Goal: Task Accomplishment & Management: Manage account settings

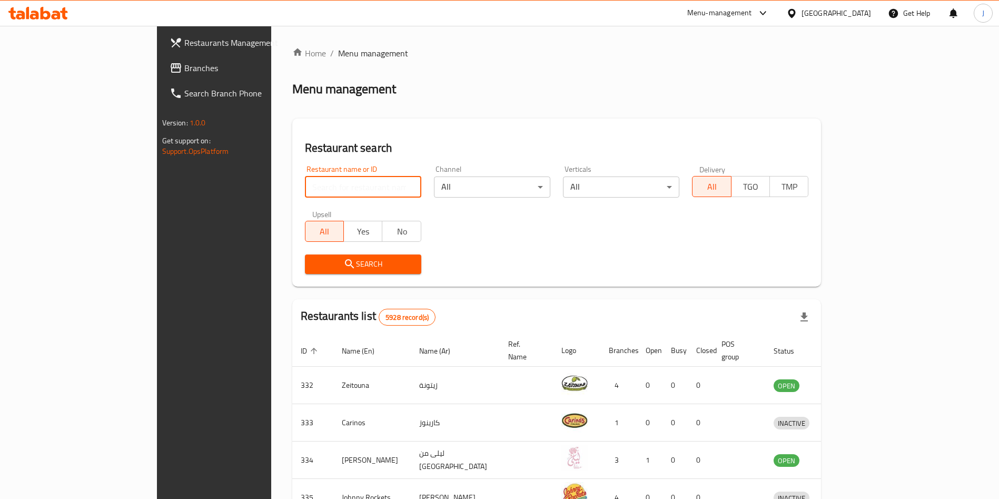
drag, startPoint x: 0, startPoint y: 0, endPoint x: 294, endPoint y: 186, distance: 348.1
click at [305, 186] on input "search" at bounding box center [363, 186] width 116 height 21
type input "mumbai spices"
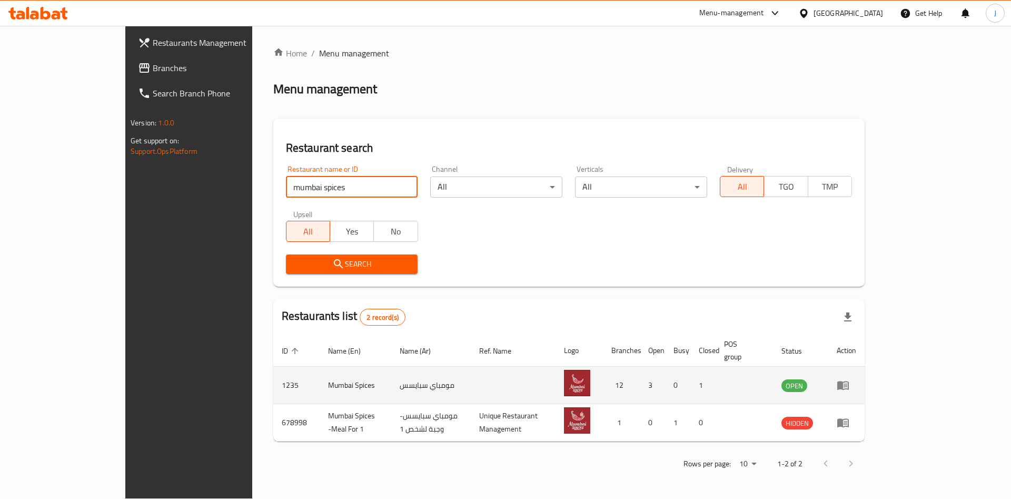
click at [849, 381] on icon "enhanced table" at bounding box center [843, 385] width 12 height 9
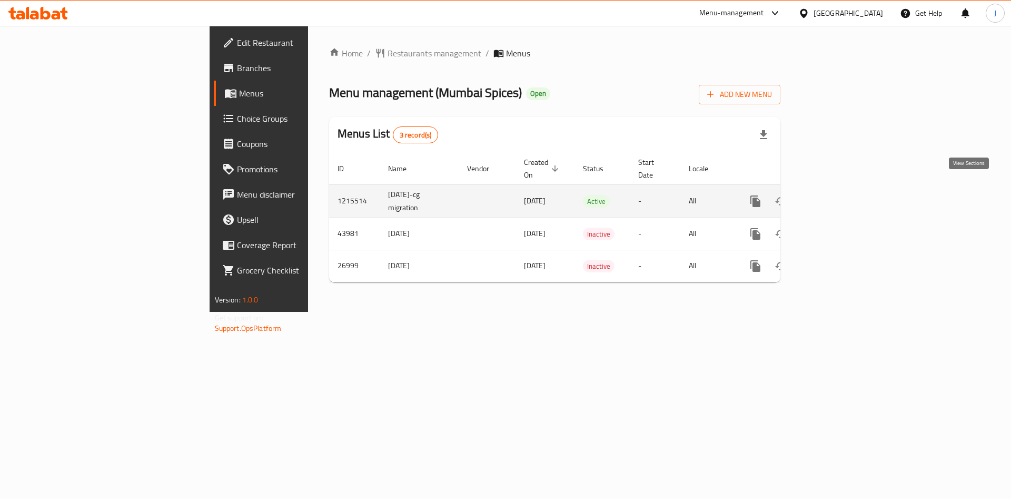
click at [838, 195] on icon "enhanced table" at bounding box center [831, 201] width 13 height 13
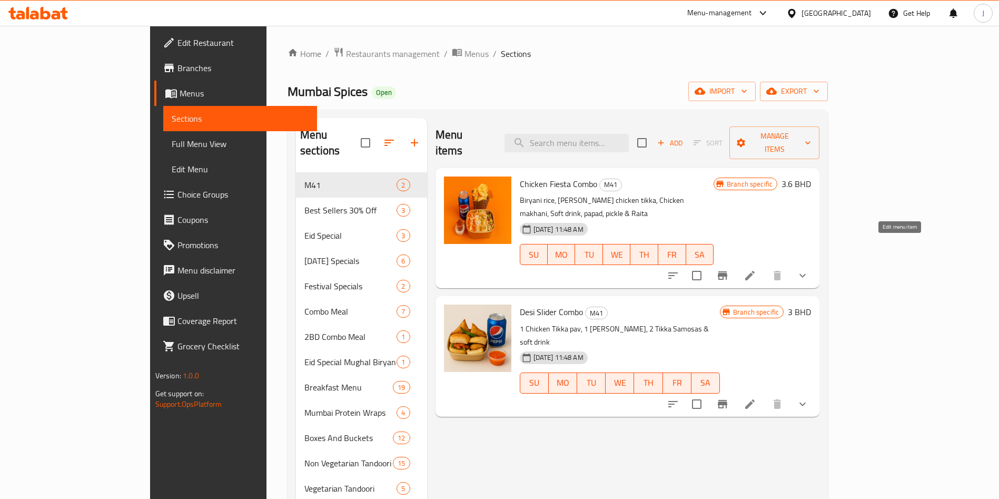
click at [756, 269] on icon at bounding box center [749, 275] width 13 height 13
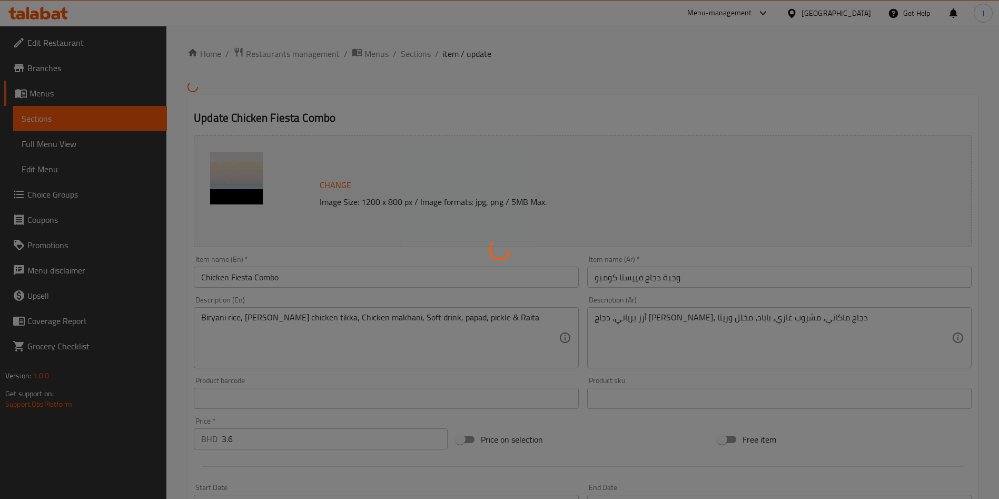
type input "اختيارك من المشروب"
type input "1"
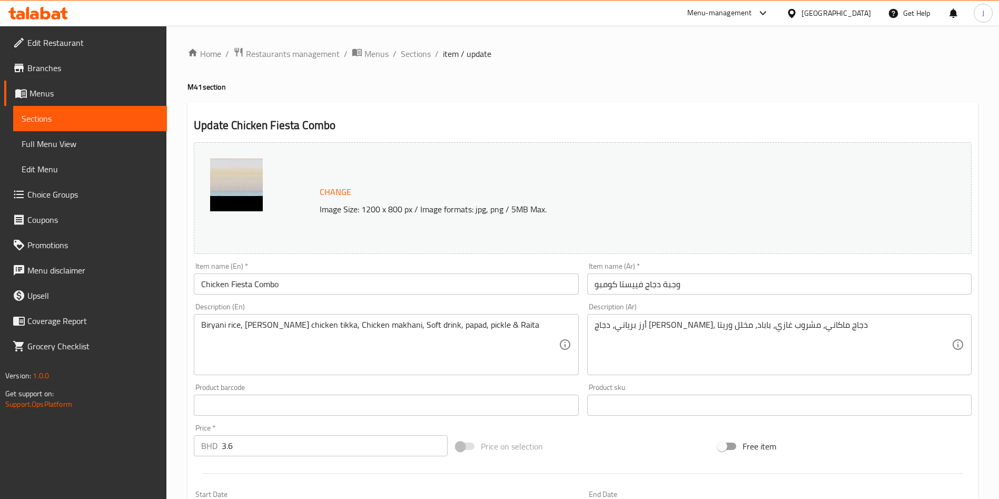
click at [254, 287] on input "Chicken Fiesta Combo" at bounding box center [386, 283] width 384 height 21
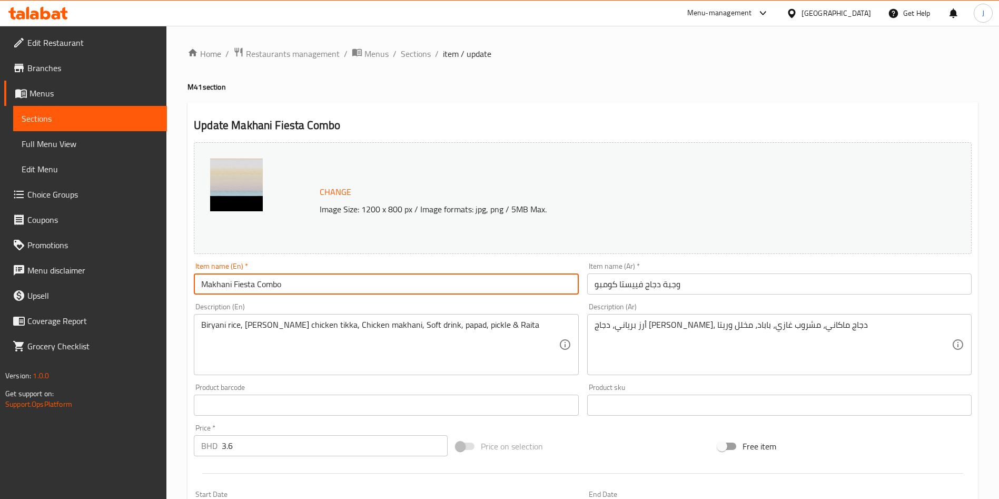
type input "Makhani Fiesta Combo"
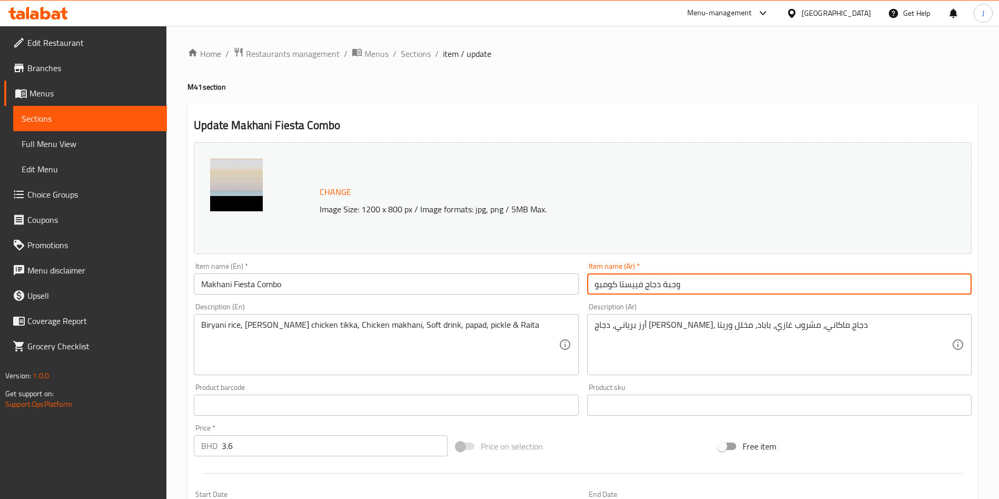
click at [755, 274] on input "وجبة دجاج فييستا كومبو" at bounding box center [779, 283] width 384 height 21
paste input "جموعة [PERSON_NAME]"
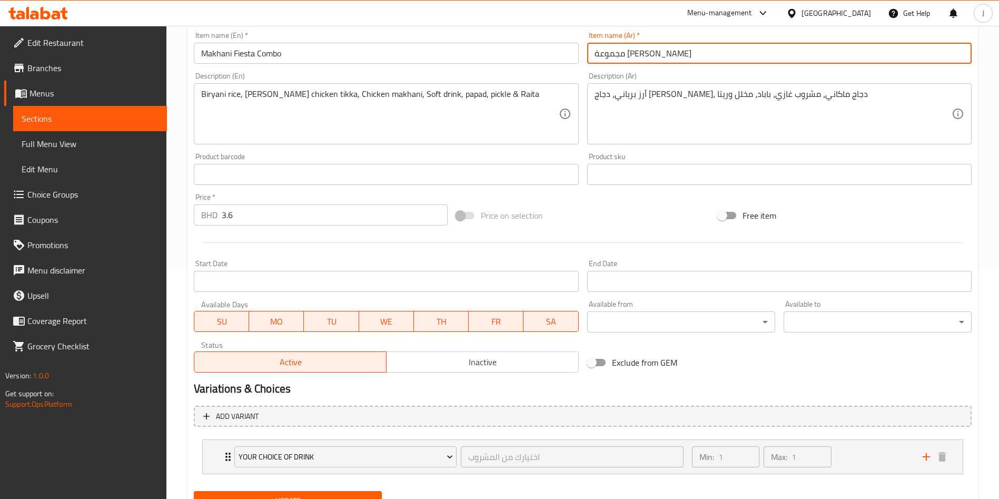
scroll to position [278, 0]
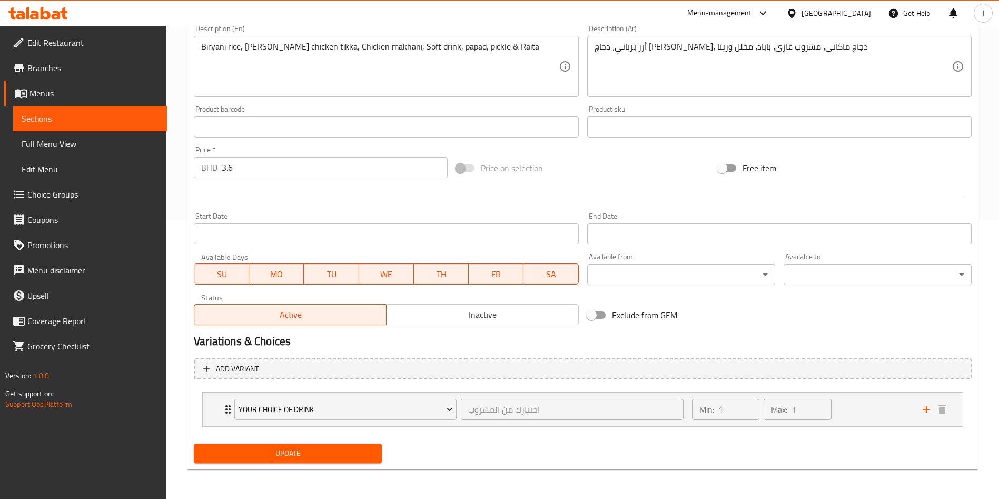
type input "مجموعة [PERSON_NAME]"
click at [310, 453] on span "Update" at bounding box center [287, 452] width 171 height 13
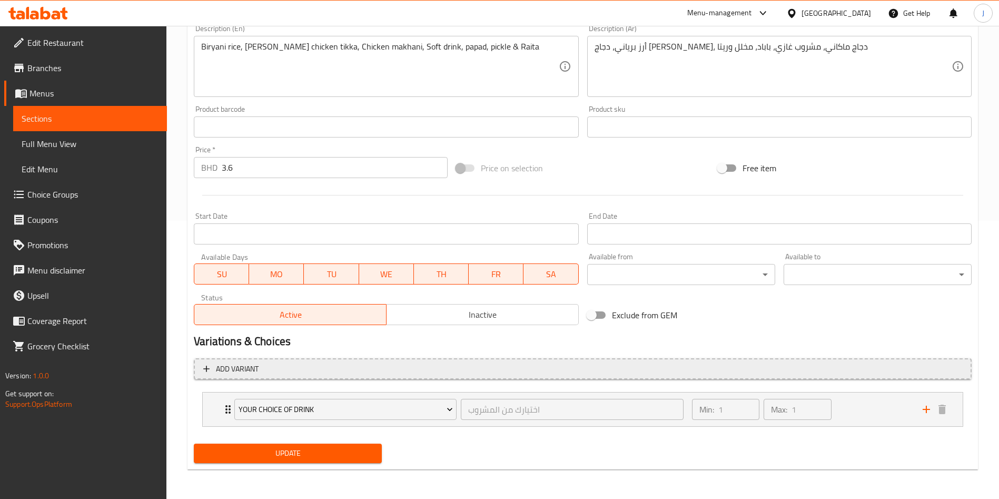
click at [255, 372] on span "Add variant" at bounding box center [237, 368] width 43 height 13
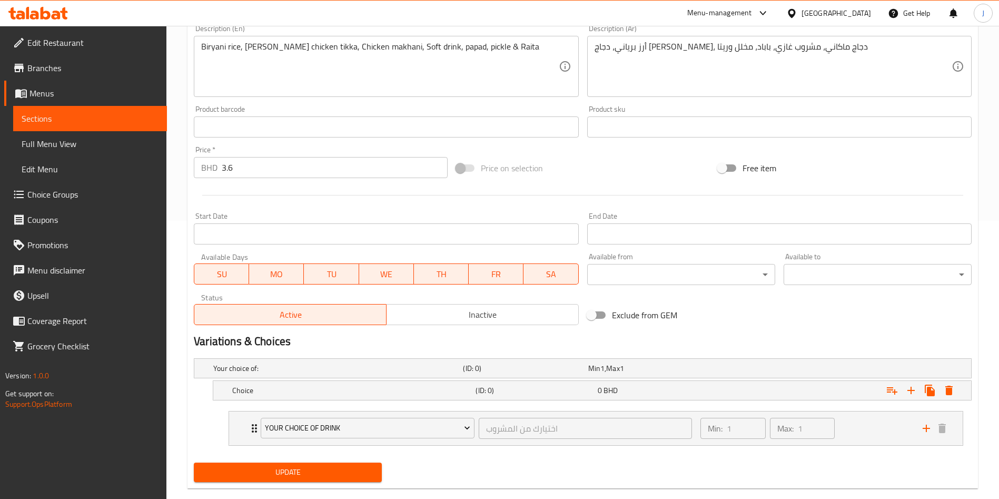
scroll to position [297, 0]
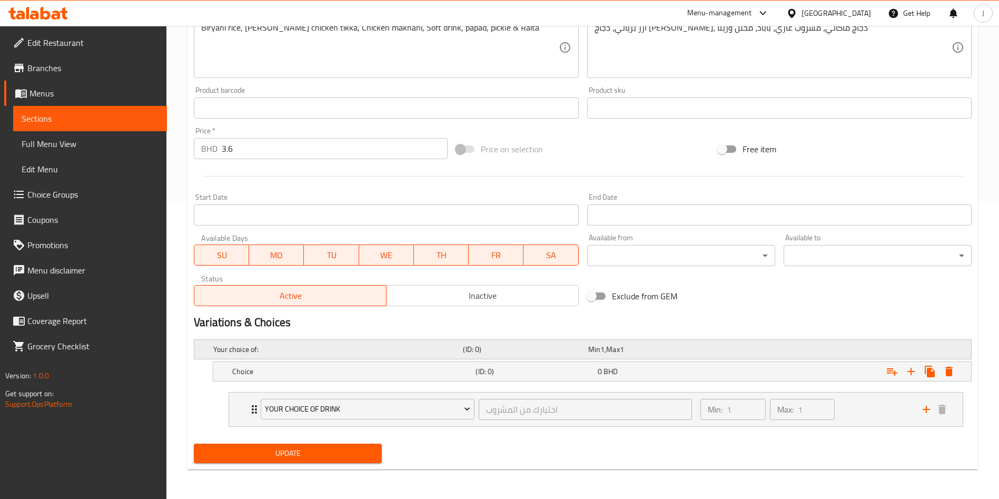
click at [337, 353] on h5 "Your choice of:" at bounding box center [335, 349] width 245 height 11
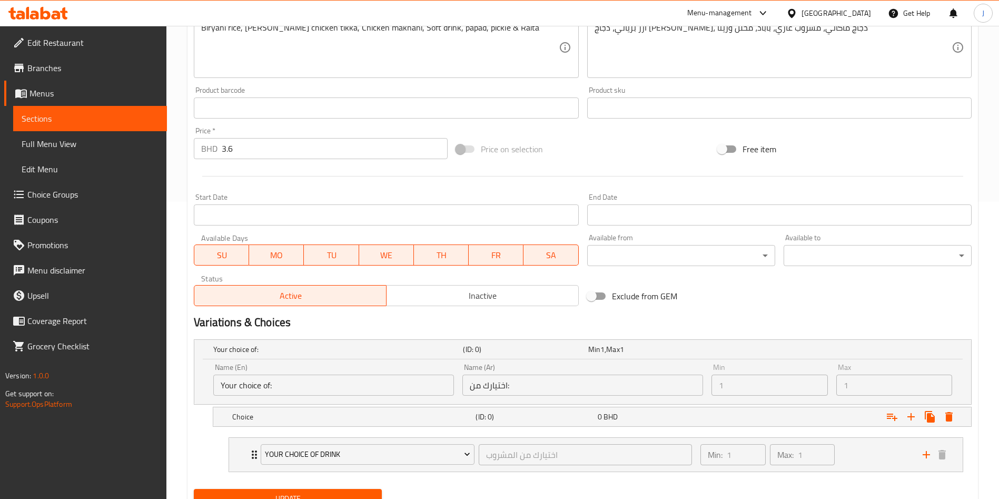
click at [342, 386] on input "Your choice of:" at bounding box center [333, 384] width 241 height 21
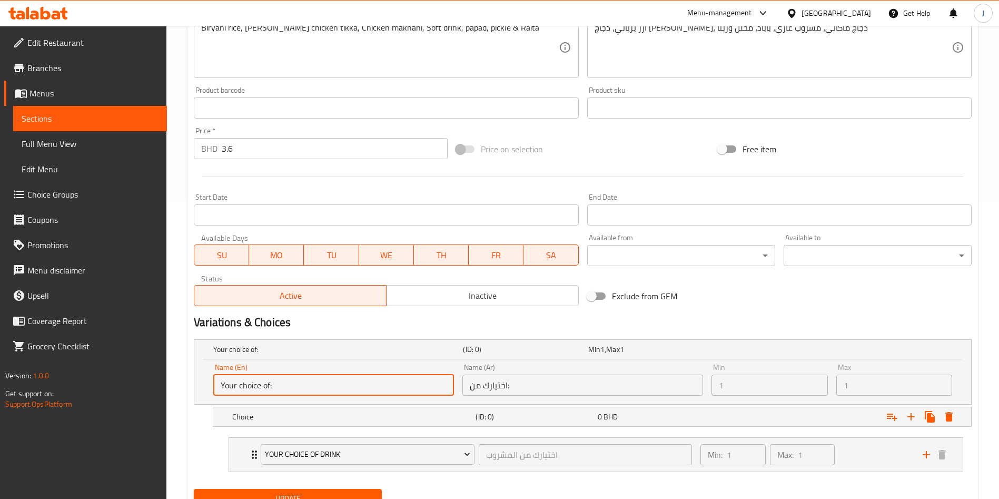
drag, startPoint x: 372, startPoint y: 387, endPoint x: 195, endPoint y: 386, distance: 176.9
click at [195, 386] on div "Name (En) Your choice of: Name (En) Name (Ar) اختيارك من: Name (Ar) Min 1 Min M…" at bounding box center [582, 381] width 777 height 45
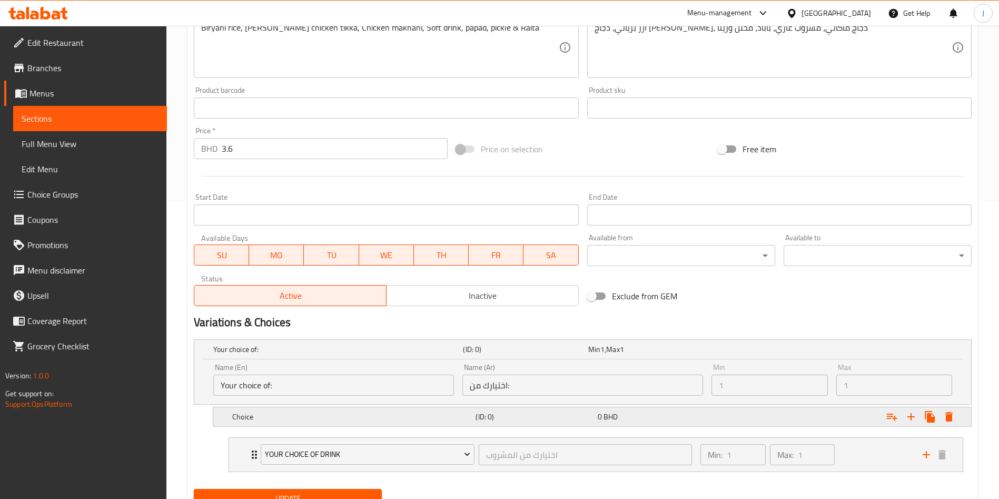
click at [289, 354] on h5 "Choice" at bounding box center [335, 349] width 245 height 11
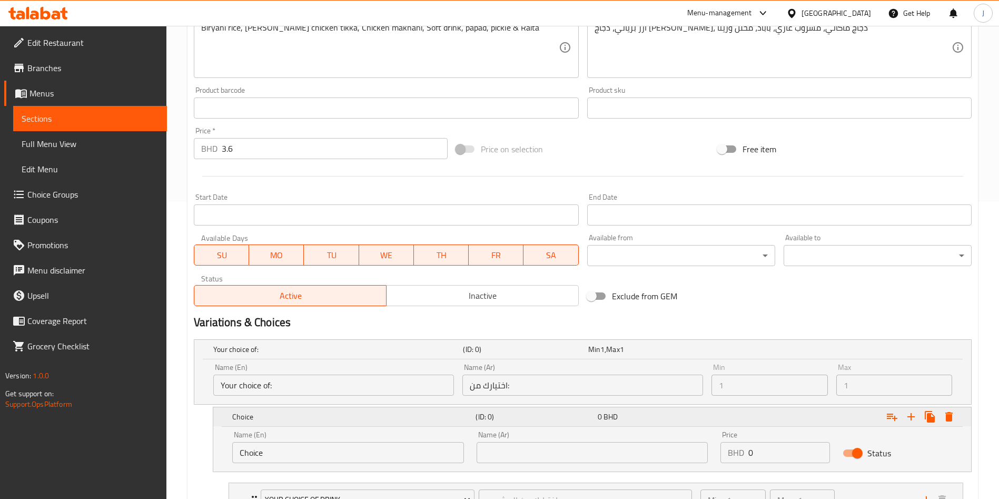
scroll to position [387, 0]
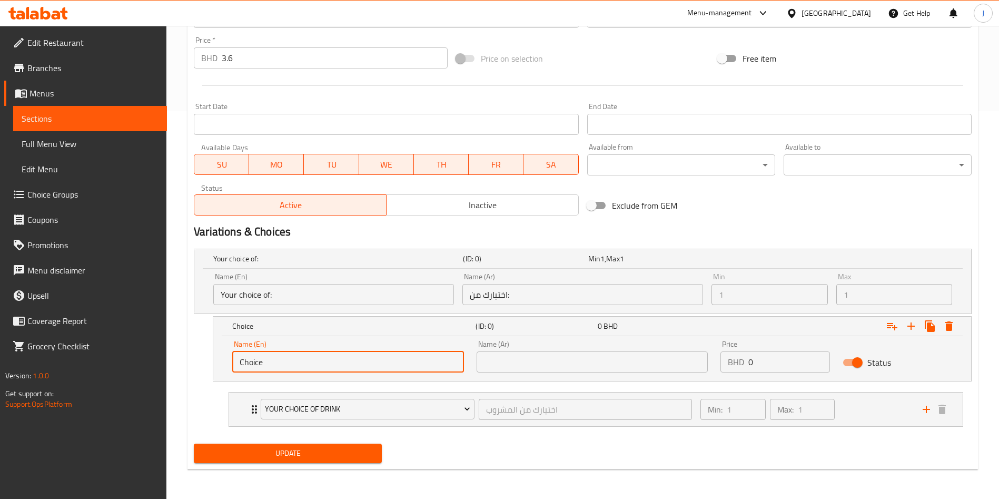
drag, startPoint x: 294, startPoint y: 366, endPoint x: 181, endPoint y: 355, distance: 114.3
click at [181, 355] on div "Home / Restaurants management / Menus / Sections / item / update M41 section Up…" at bounding box center [582, 68] width 832 height 860
type input "Chicken"
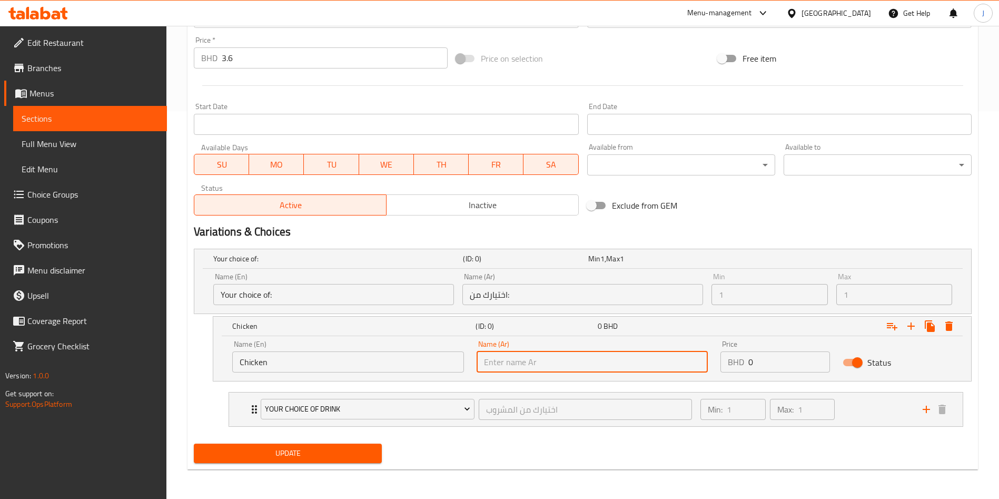
click at [549, 356] on input "text" at bounding box center [592, 361] width 232 height 21
paste input "فرخة"
type input "فرخة"
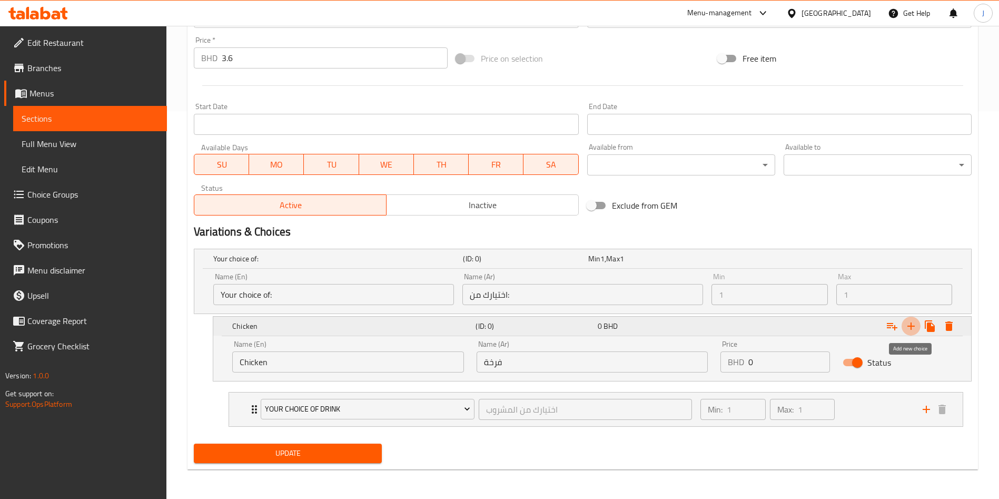
click at [913, 323] on icon "Expand" at bounding box center [910, 326] width 13 height 13
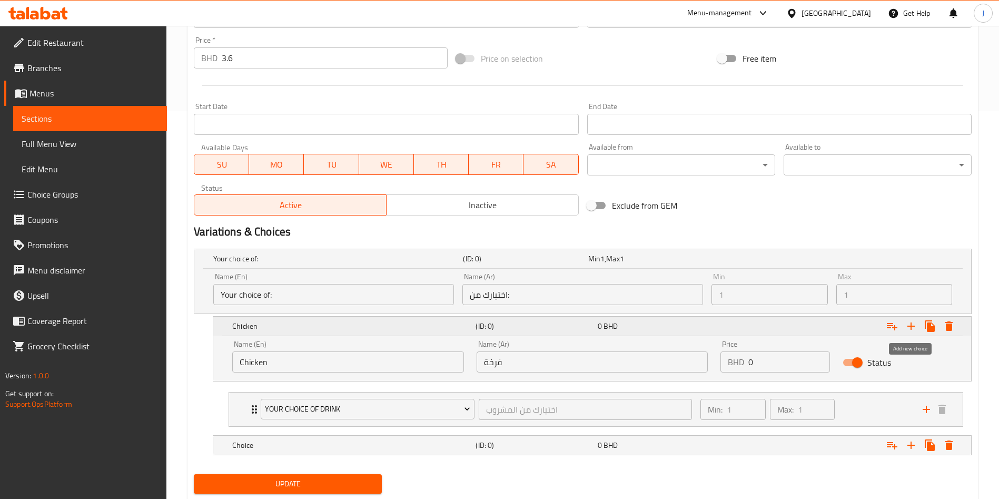
click at [913, 324] on icon "Expand" at bounding box center [910, 326] width 13 height 13
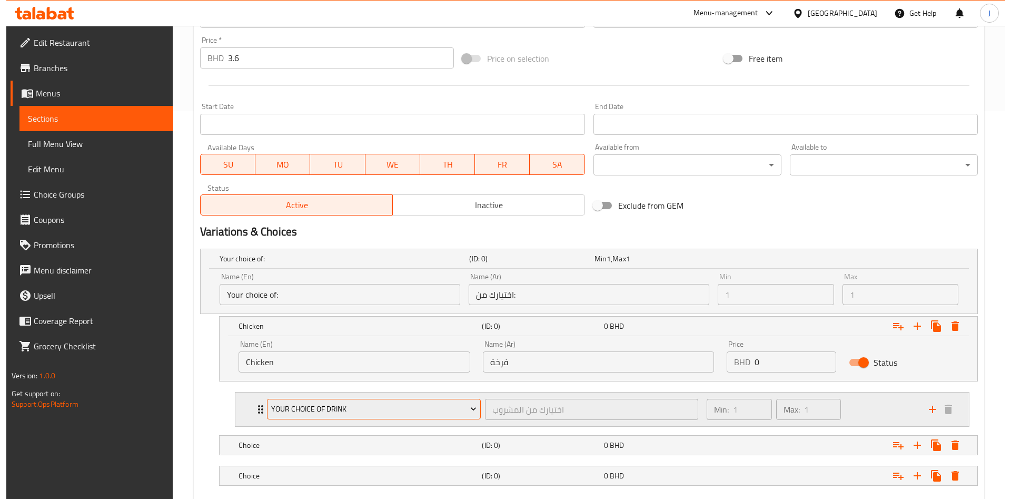
scroll to position [449, 0]
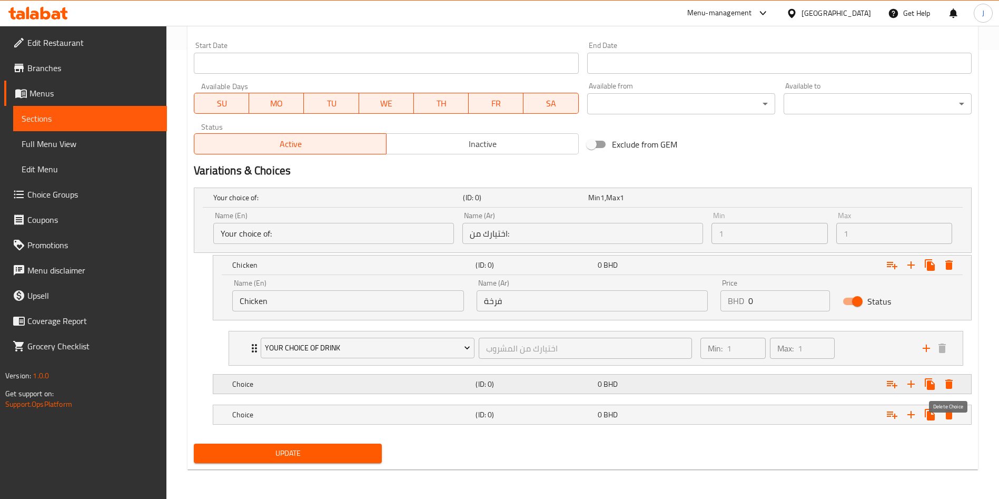
click at [954, 382] on icon "Expand" at bounding box center [948, 383] width 13 height 13
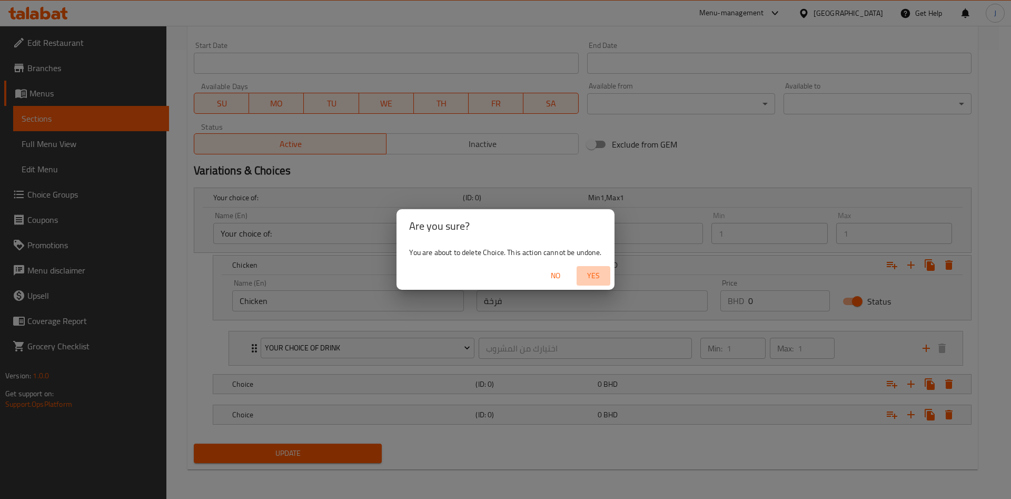
click at [598, 272] on span "Yes" at bounding box center [593, 275] width 25 height 13
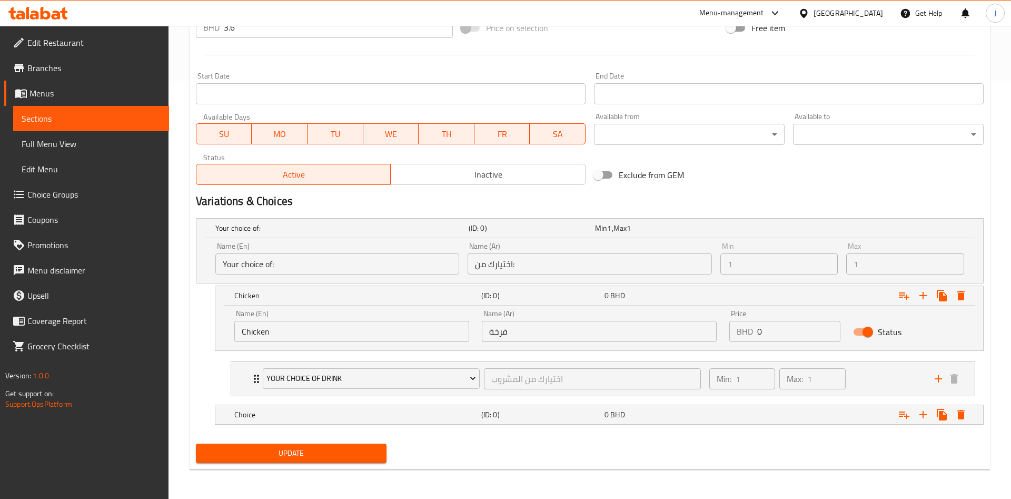
scroll to position [418, 0]
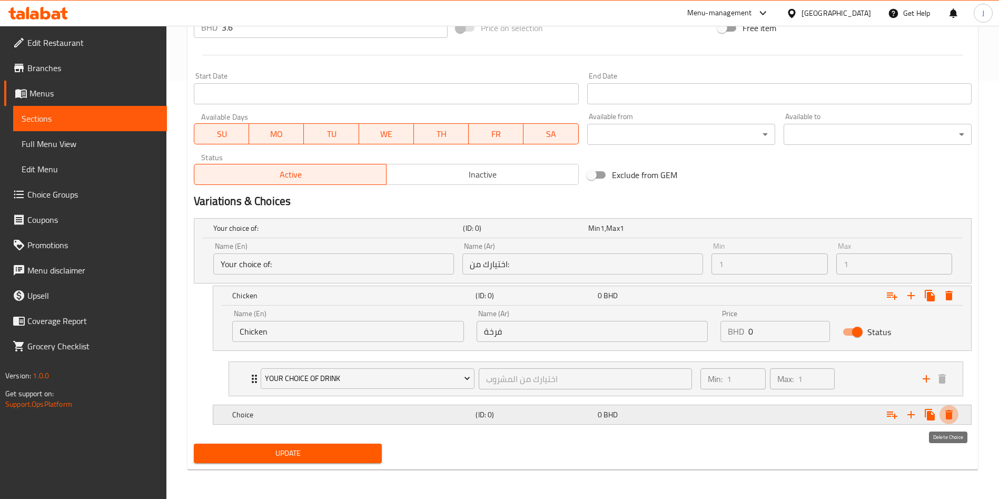
click at [952, 411] on icon "Expand" at bounding box center [948, 414] width 13 height 13
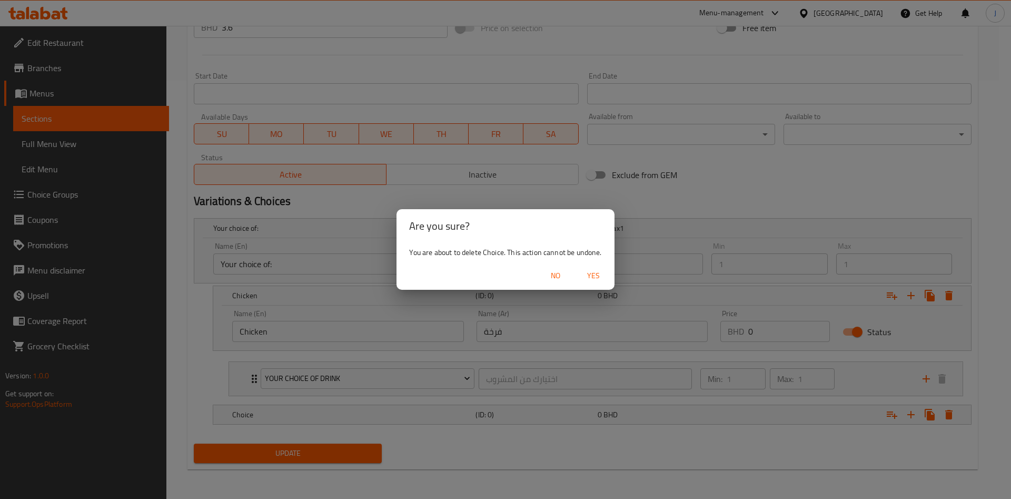
click at [600, 272] on span "Yes" at bounding box center [593, 275] width 25 height 13
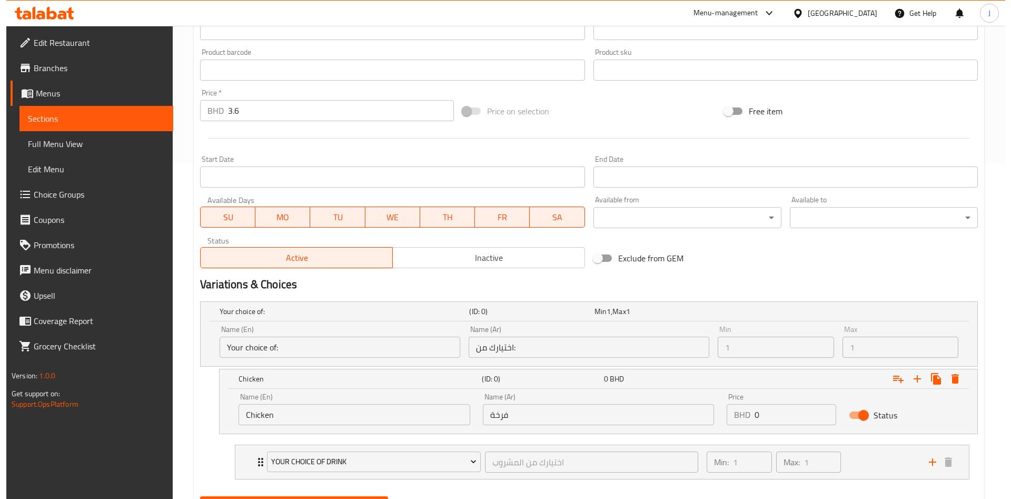
scroll to position [387, 0]
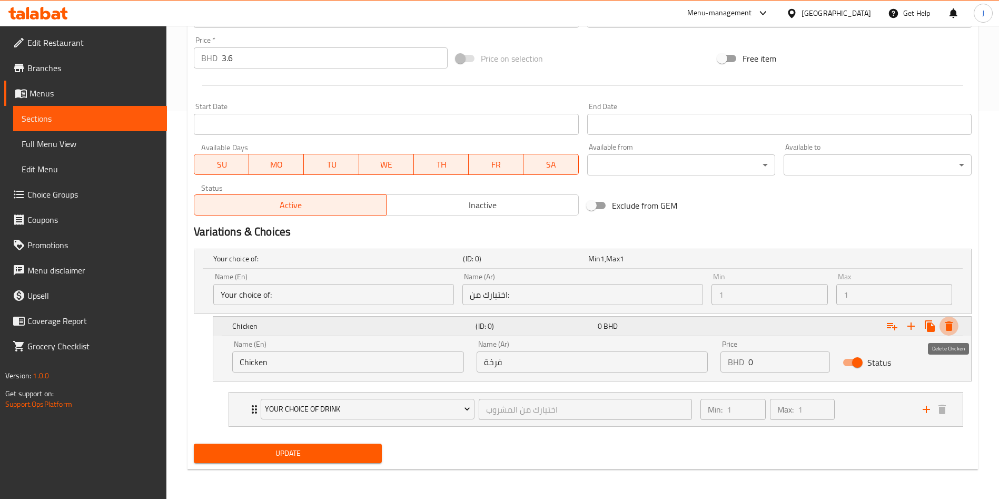
click at [951, 322] on icon "Expand" at bounding box center [948, 325] width 7 height 9
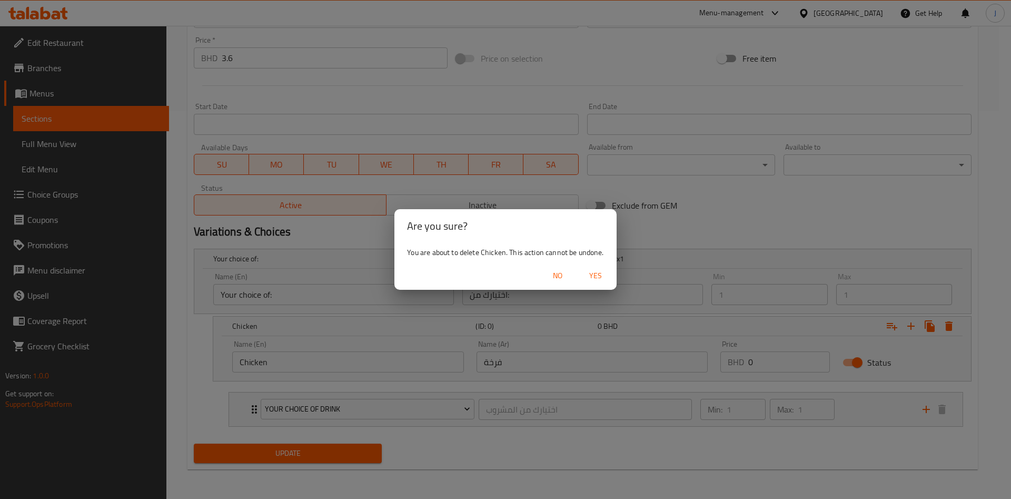
click at [588, 276] on span "Yes" at bounding box center [595, 275] width 25 height 13
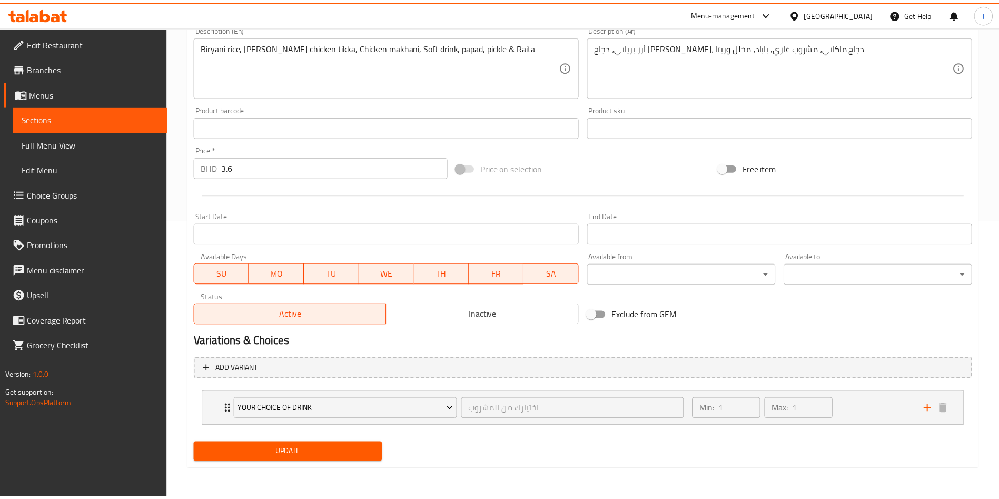
scroll to position [278, 0]
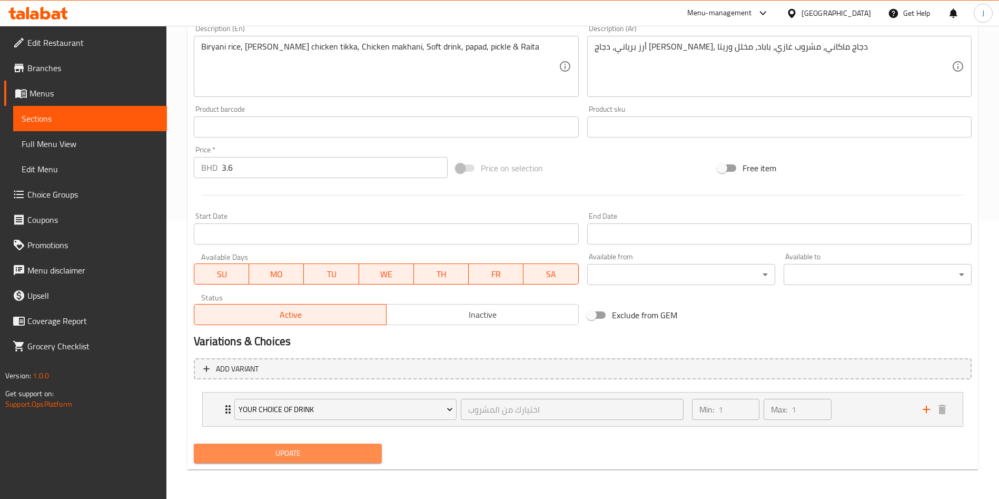
click at [290, 452] on span "Update" at bounding box center [287, 452] width 171 height 13
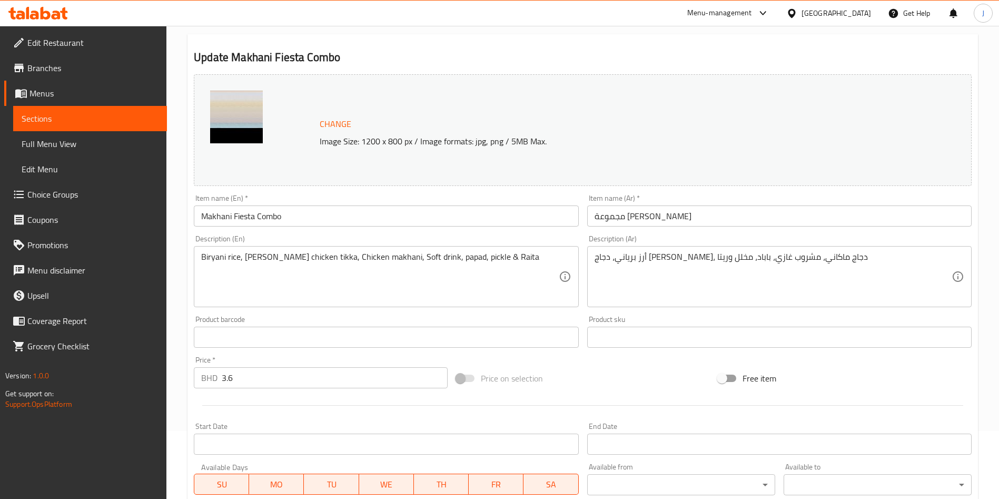
click at [68, 188] on span "Choice Groups" at bounding box center [92, 194] width 131 height 13
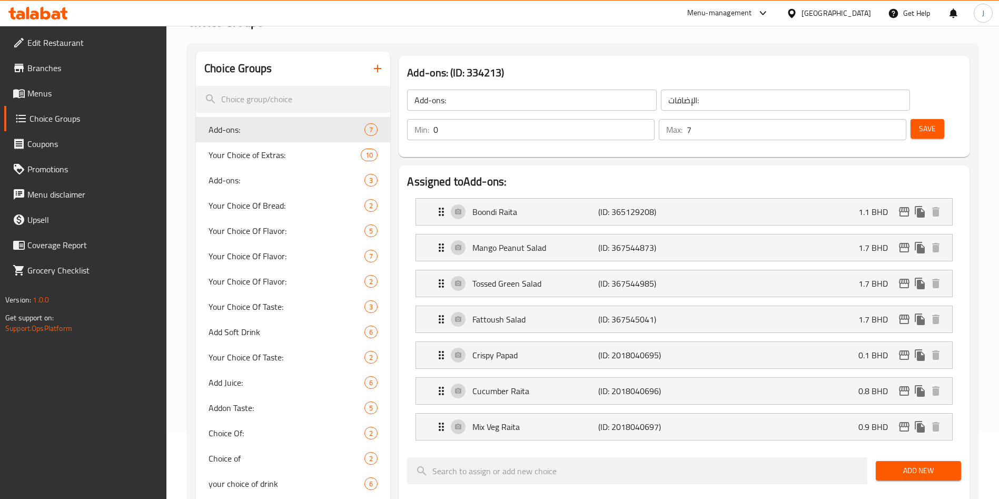
click at [377, 68] on icon "button" at bounding box center [377, 68] width 7 height 7
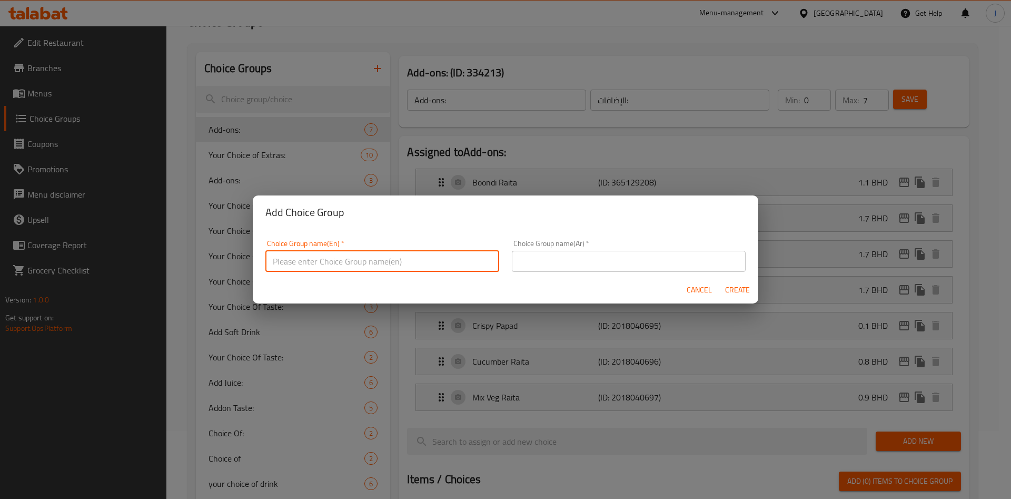
click at [325, 257] on input "text" at bounding box center [382, 261] width 234 height 21
type input "Your Choice of Meat (M41)"
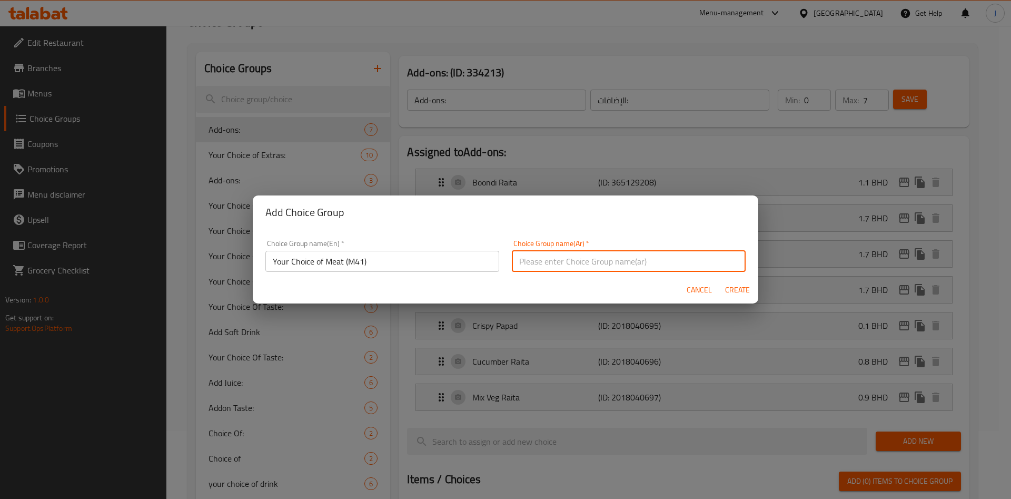
click at [579, 258] on input "text" at bounding box center [629, 261] width 234 height 21
paste input "اختيارك من اللحوم (M41)"
type input "اختيارك من اللحوم (M41)"
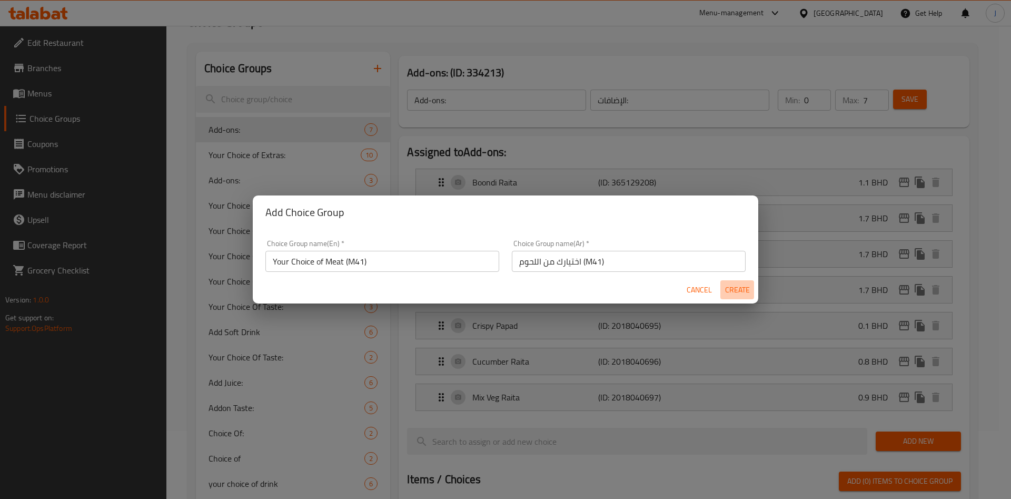
click at [734, 289] on span "Create" at bounding box center [736, 289] width 25 height 13
type input "Your Choice of Meat (M41)"
type input "اختيارك من اللحوم (M41)"
type input "0"
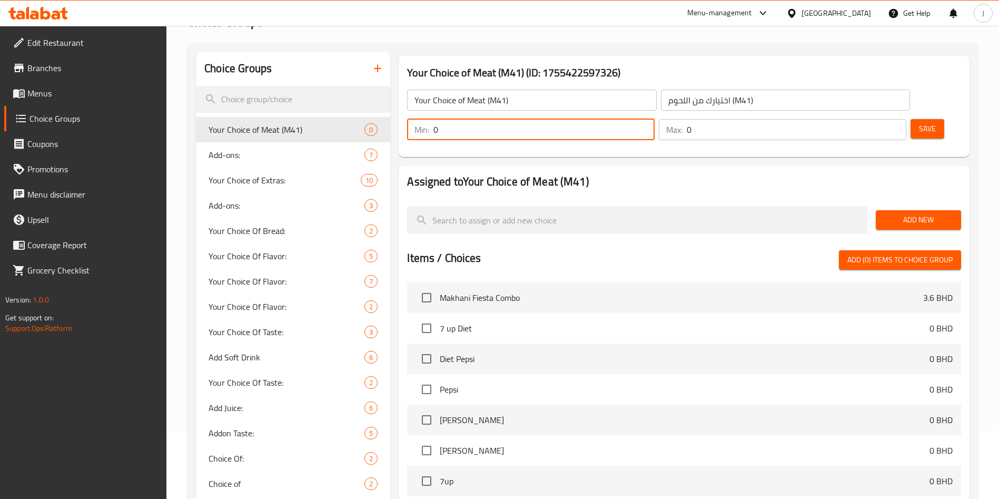
drag, startPoint x: 814, startPoint y: 103, endPoint x: 802, endPoint y: 102, distance: 12.1
click at [654, 119] on div "Min: 0 ​" at bounding box center [530, 129] width 247 height 21
type input "1"
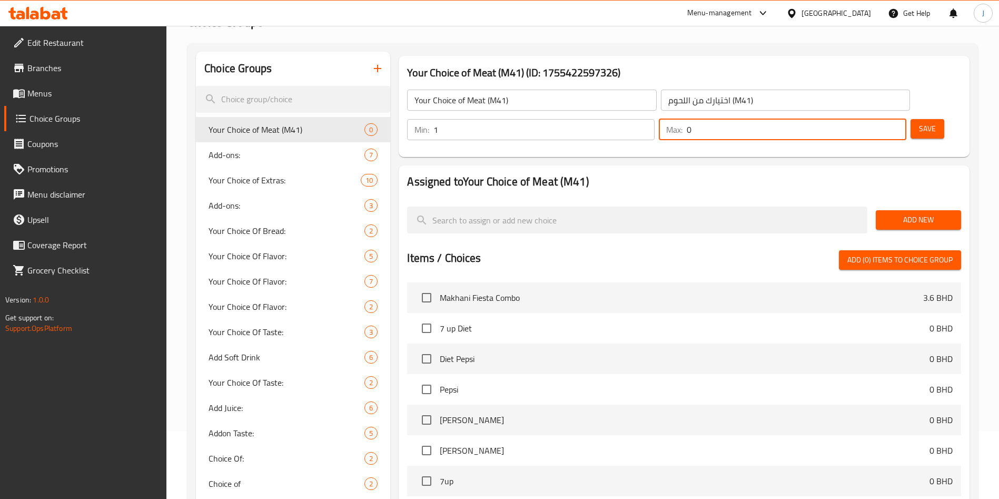
drag, startPoint x: 870, startPoint y: 100, endPoint x: 858, endPoint y: 100, distance: 12.1
click at [858, 119] on div "Max: 0 ​" at bounding box center [782, 129] width 247 height 21
type input "1"
click at [919, 122] on span "Save" at bounding box center [927, 128] width 17 height 13
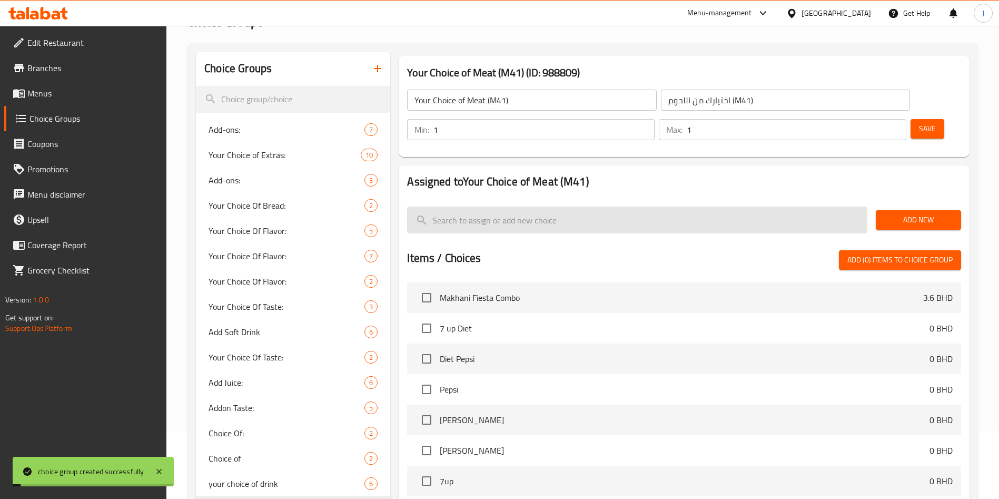
click at [566, 206] on input "search" at bounding box center [637, 219] width 460 height 27
type input "c"
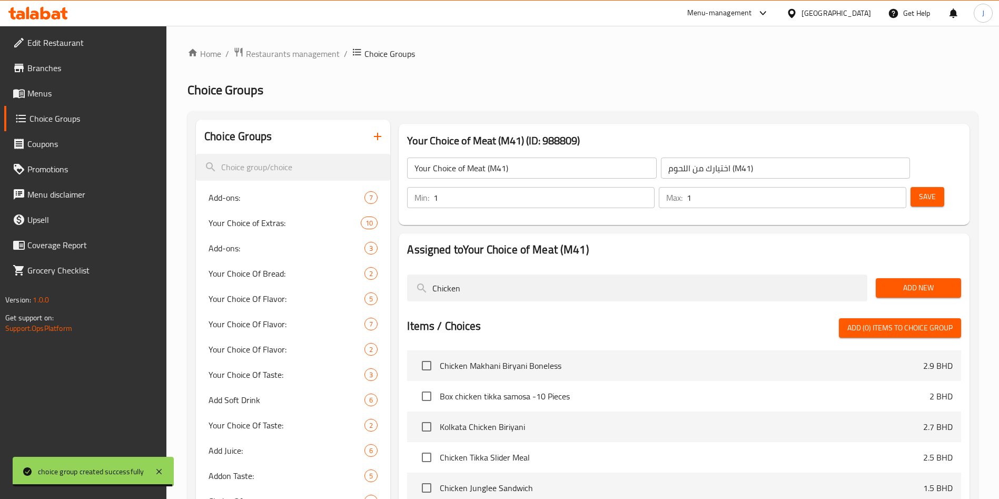
type input "Chicken"
click at [903, 281] on span "Add New" at bounding box center [918, 287] width 68 height 13
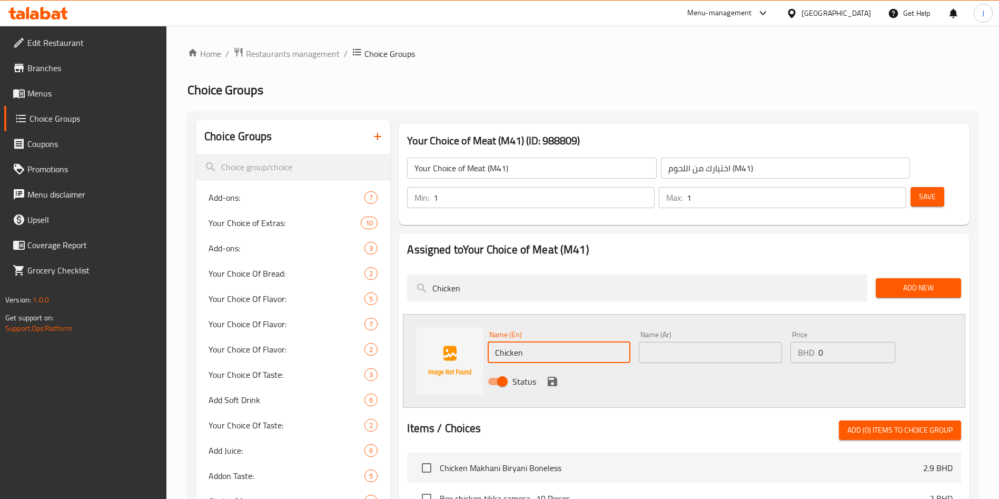
drag, startPoint x: 564, startPoint y: 322, endPoint x: 489, endPoint y: 321, distance: 75.3
click at [489, 342] on input "Chicken" at bounding box center [559, 352] width 143 height 21
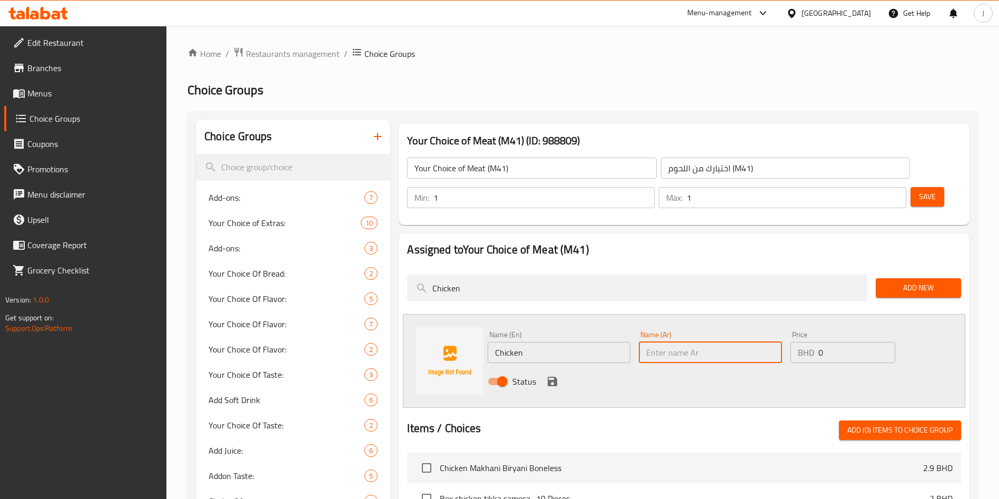
click at [677, 342] on input "text" at bounding box center [710, 352] width 143 height 21
paste input "Chicken"
type input "Chicken"
click at [554, 376] on icon "save" at bounding box center [552, 380] width 9 height 9
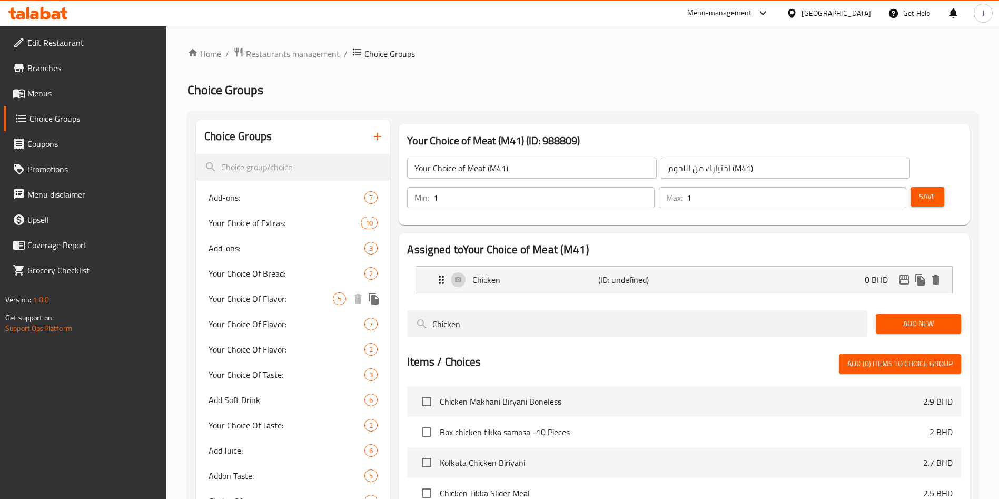
drag, startPoint x: 563, startPoint y: 290, endPoint x: 384, endPoint y: 302, distance: 179.9
click at [376, 302] on div "Choice Groups Add-ons: 7 Your Choice of Extras: 10 Add-ons: 3 Your Choice Of Br…" at bounding box center [585, 444] width 778 height 648
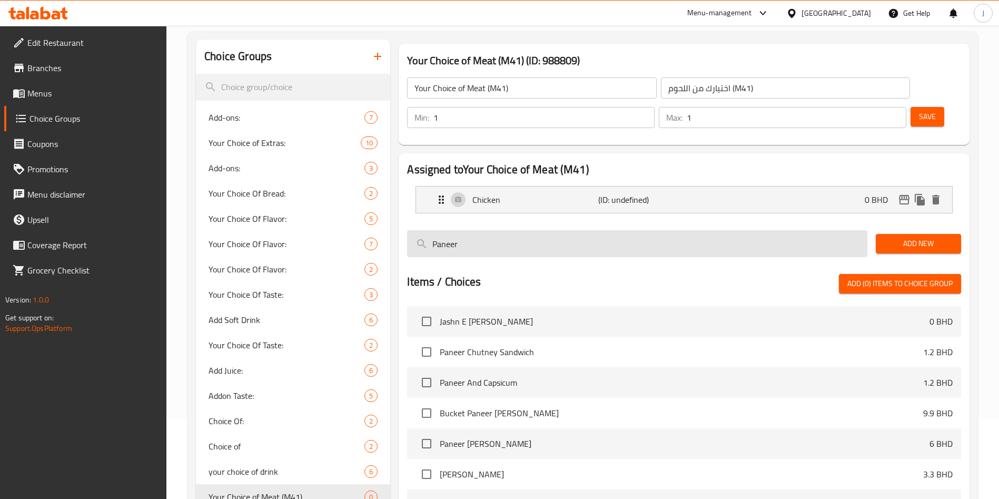
scroll to position [35, 0]
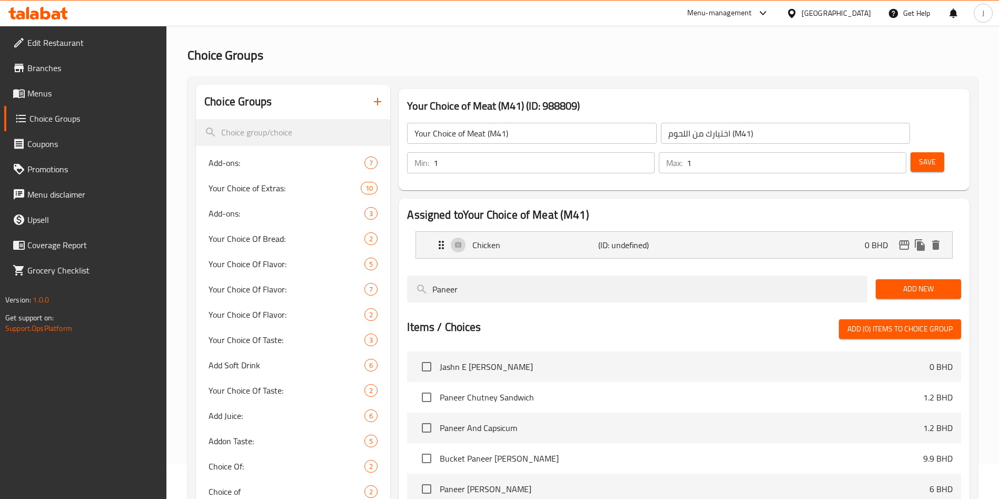
type input "Paneer"
click at [930, 282] on span "Add New" at bounding box center [918, 288] width 68 height 13
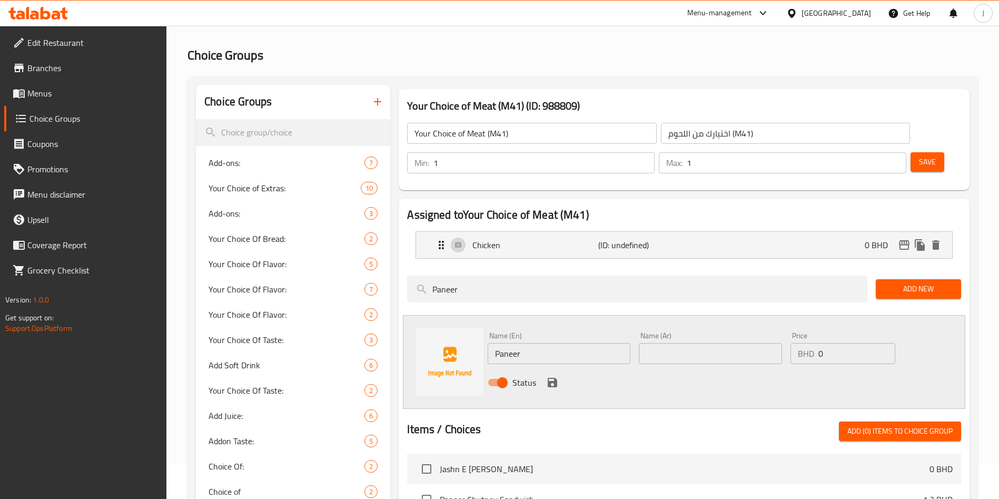
drag, startPoint x: 547, startPoint y: 326, endPoint x: 470, endPoint y: 327, distance: 77.4
click at [470, 327] on div "Name (En) Paneer Name (En) Name (Ar) Name (Ar) Price BHD 0 Price Status" at bounding box center [684, 362] width 562 height 94
click at [672, 343] on input "text" at bounding box center [710, 353] width 143 height 21
paste input "Paneer"
type input "Paneer"
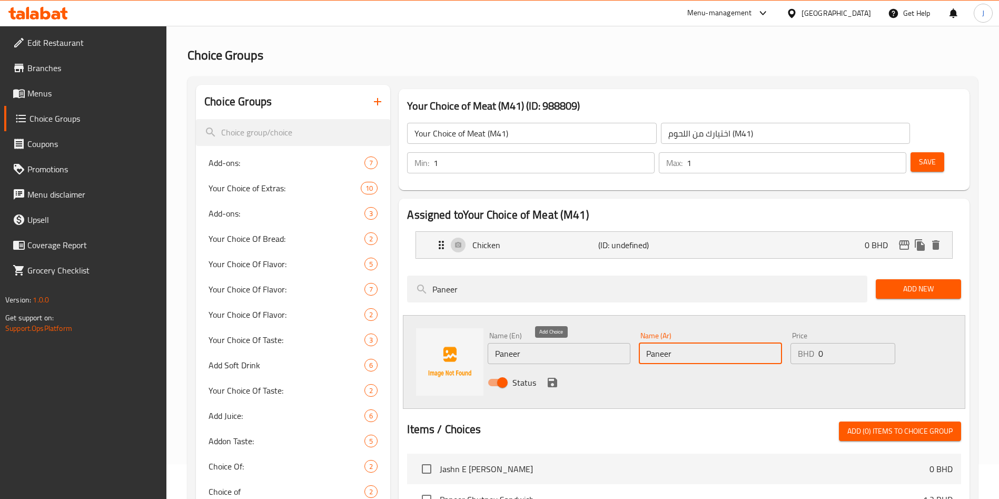
click at [551, 377] on icon "save" at bounding box center [552, 381] width 9 height 9
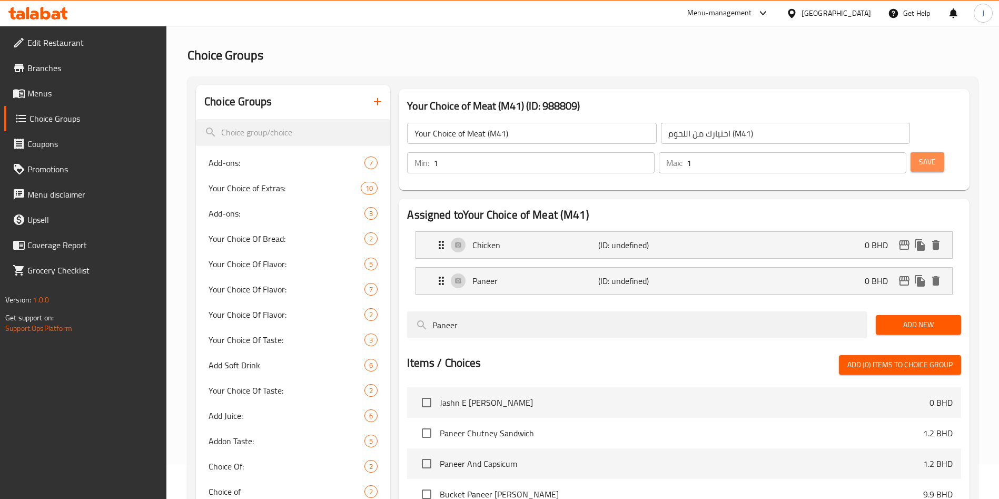
click at [919, 155] on span "Save" at bounding box center [927, 161] width 17 height 13
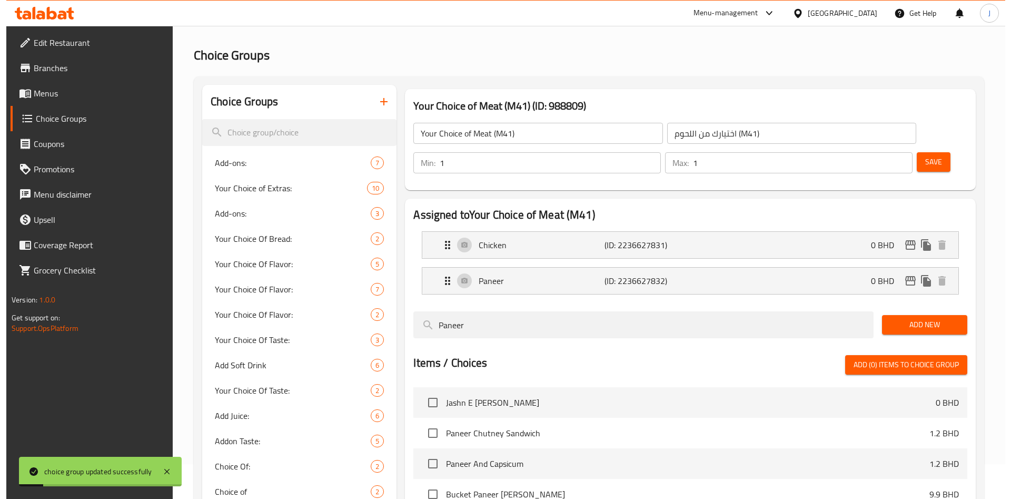
scroll to position [304, 0]
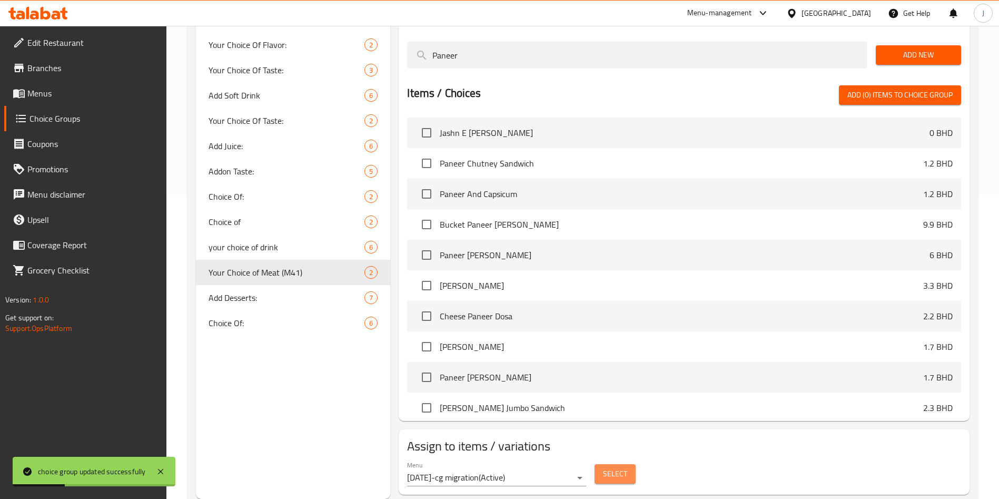
click at [616, 467] on span "Select" at bounding box center [615, 473] width 24 height 13
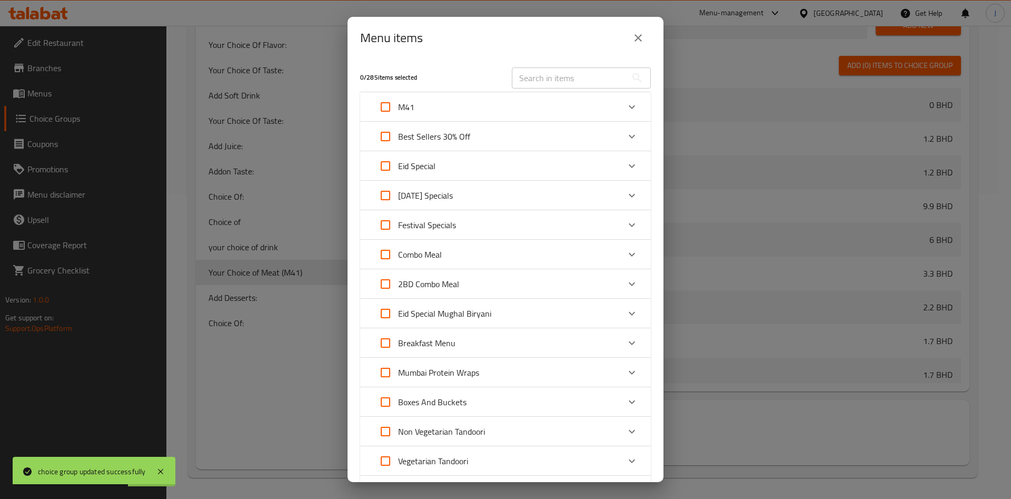
click at [625, 108] on icon "Expand" at bounding box center [631, 107] width 13 height 13
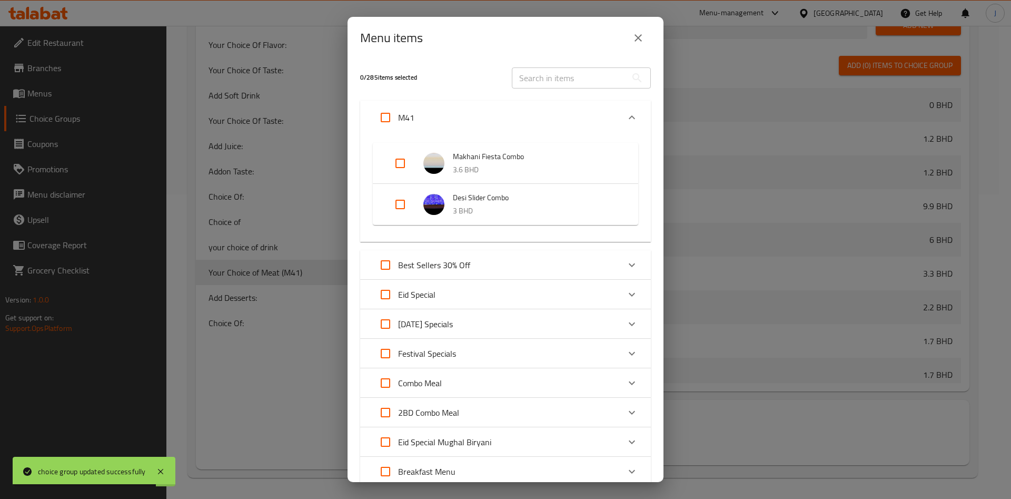
drag, startPoint x: 408, startPoint y: 161, endPoint x: 436, endPoint y: 196, distance: 45.3
click at [408, 162] on input "Expand" at bounding box center [399, 163] width 25 height 25
checkbox input "true"
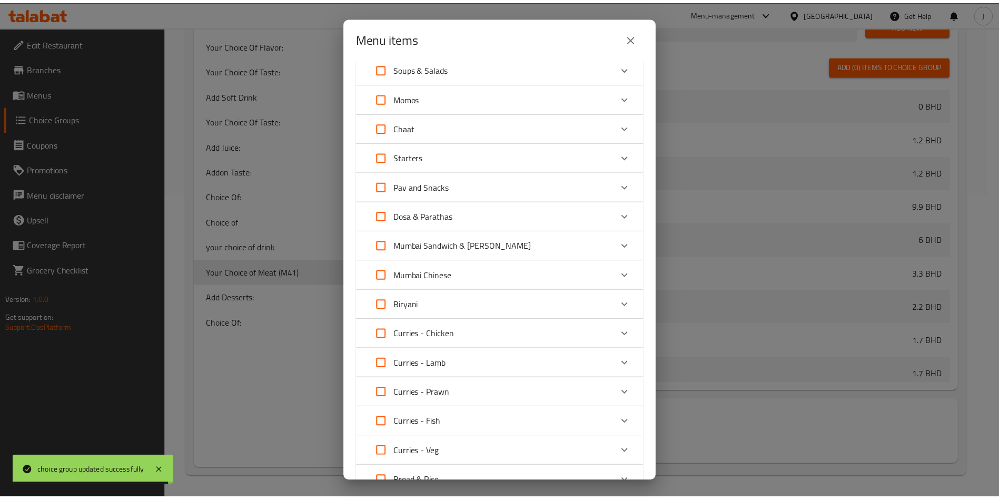
scroll to position [734, 0]
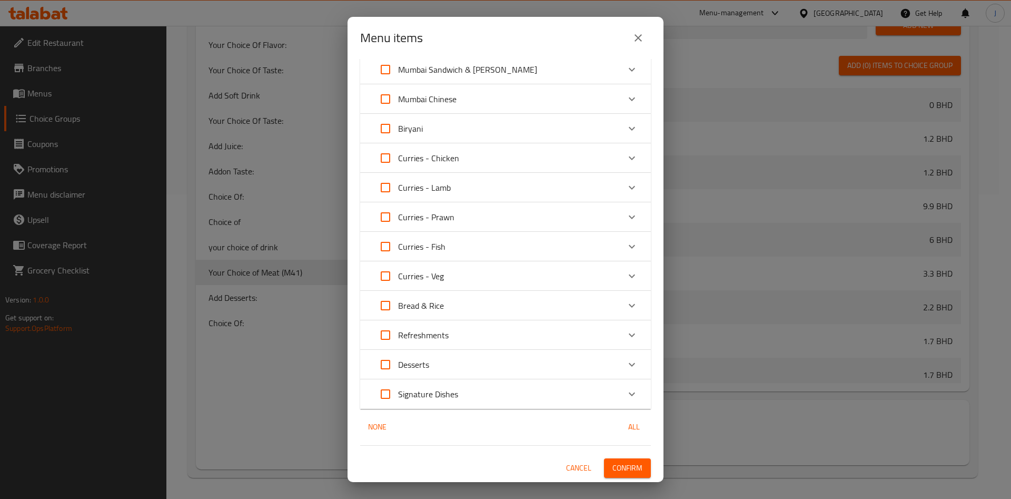
click at [612, 468] on span "Confirm" at bounding box center [627, 467] width 30 height 13
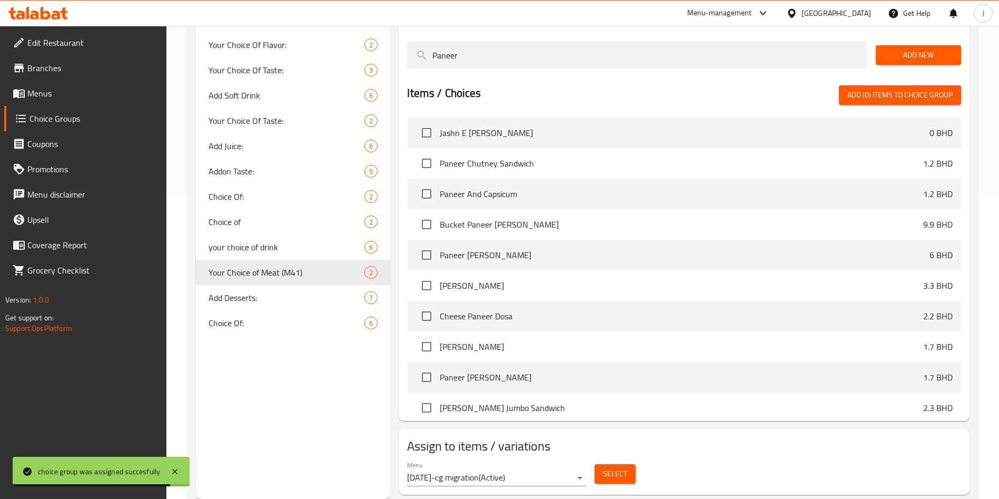
click at [58, 92] on span "Menus" at bounding box center [92, 93] width 131 height 13
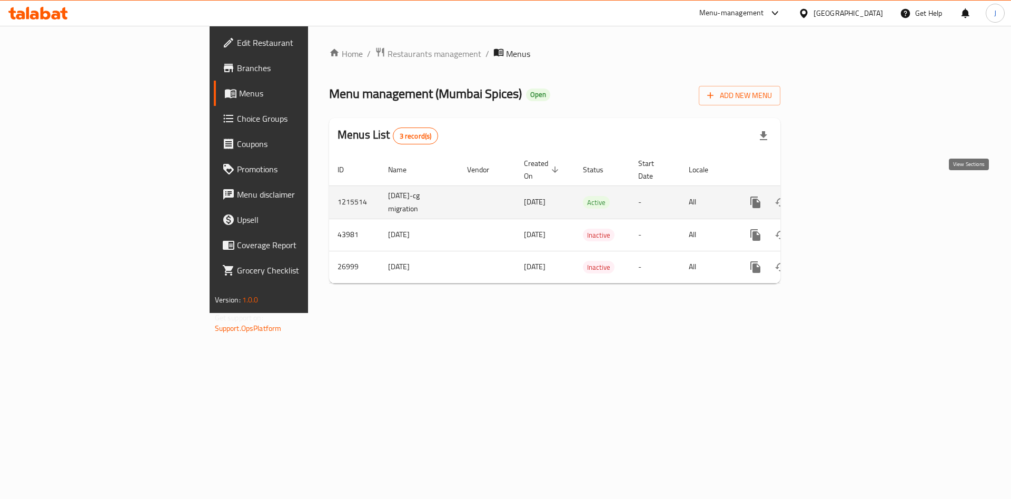
click at [838, 196] on icon "enhanced table" at bounding box center [831, 202] width 13 height 13
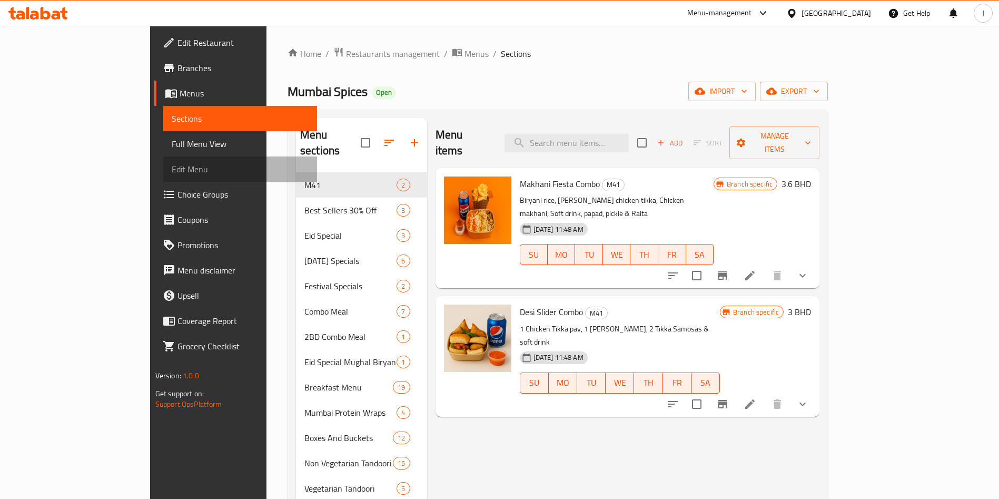
click at [172, 167] on span "Edit Menu" at bounding box center [240, 169] width 137 height 13
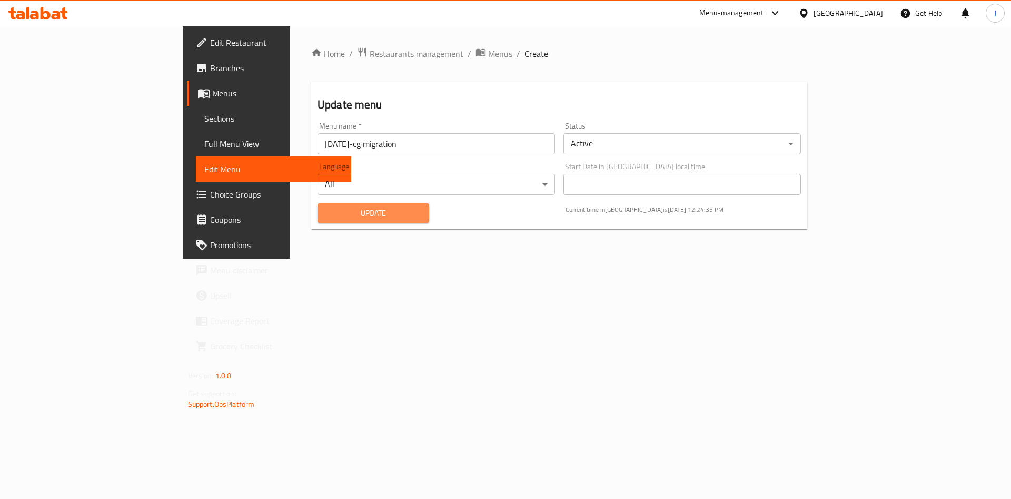
click at [326, 206] on span "Update" at bounding box center [373, 212] width 95 height 13
